Goal: Task Accomplishment & Management: Manage account settings

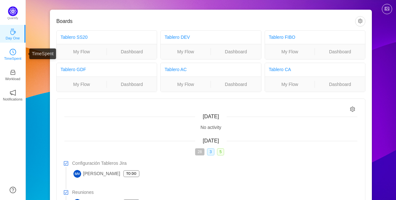
click at [10, 53] on link "TimeSpent" at bounding box center [13, 54] width 6 height 6
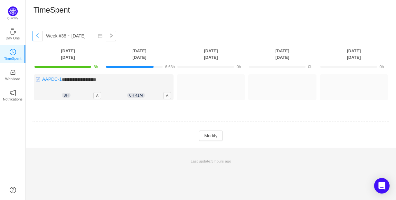
click at [37, 37] on button "button" at bounding box center [37, 36] width 10 height 10
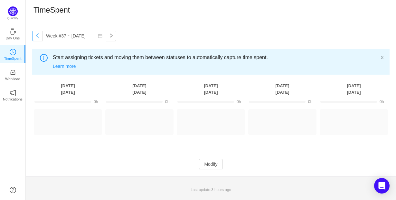
click at [34, 36] on button "button" at bounding box center [37, 36] width 10 height 10
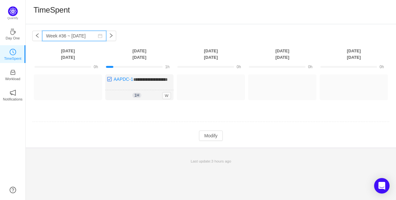
click at [59, 35] on input "Week #36 ~ Sep 01" at bounding box center [74, 36] width 64 height 10
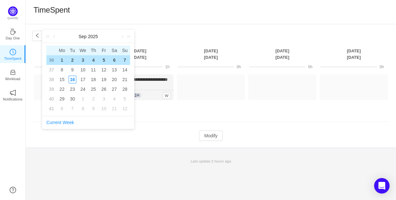
click at [61, 49] on span "Mo" at bounding box center [62, 50] width 11 height 6
click at [51, 37] on link at bounding box center [49, 36] width 8 height 13
click at [53, 37] on link at bounding box center [55, 36] width 6 height 13
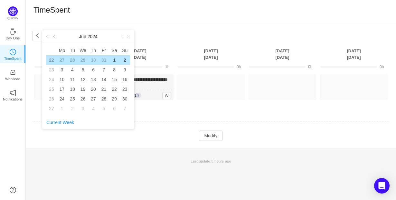
click at [54, 36] on link at bounding box center [55, 36] width 6 height 13
click at [61, 68] on div "4" at bounding box center [62, 70] width 8 height 8
type input "Week #10 ~ Mar 04"
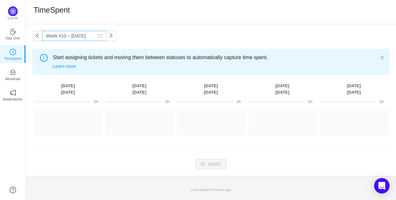
click at [98, 38] on icon "icon: calendar" at bounding box center [100, 36] width 5 height 5
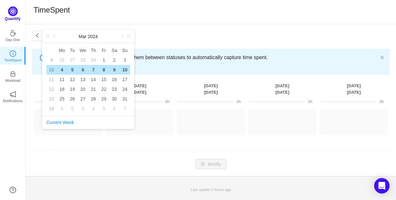
click at [11, 13] on img at bounding box center [13, 11] width 10 height 10
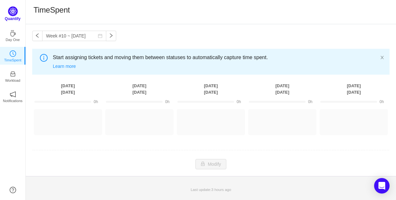
click at [11, 15] on img at bounding box center [13, 11] width 10 height 10
click at [12, 39] on p "Day One" at bounding box center [12, 38] width 14 height 6
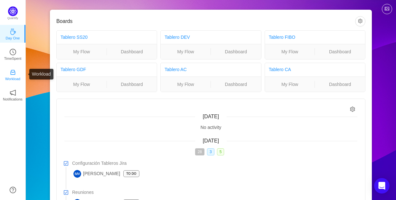
click at [11, 77] on p "Workload" at bounding box center [12, 79] width 15 height 6
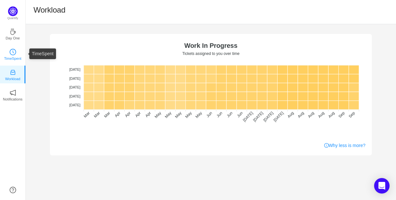
click at [14, 54] on icon "icon: clock-circle" at bounding box center [13, 52] width 6 height 6
